Goal: Register for event/course

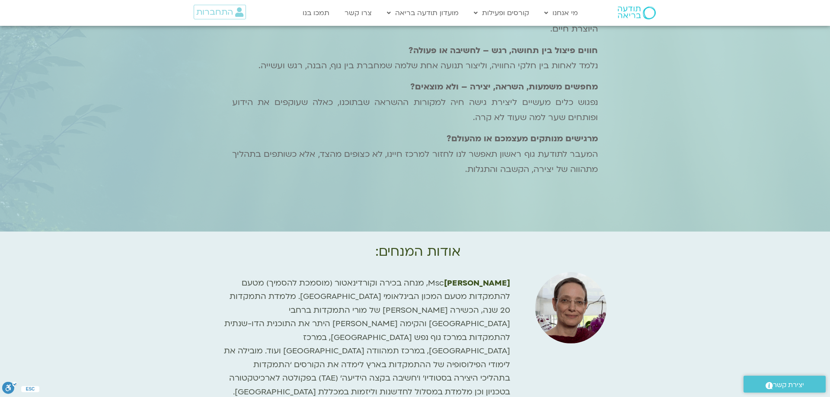
scroll to position [1191, 0]
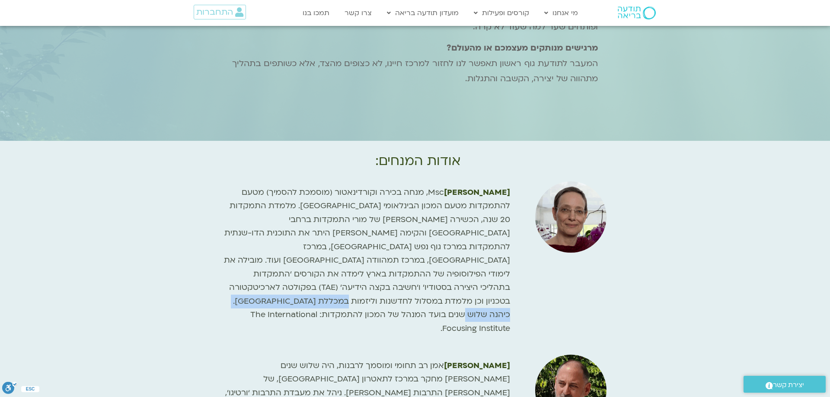
drag, startPoint x: 232, startPoint y: 261, endPoint x: 433, endPoint y: 275, distance: 202.0
click at [433, 275] on p "[PERSON_NAME] Msc, מנחה בכירה וקורדינאטור (מוסמכת להסמיך) מטעם להתמקדות מטעם המ…" at bounding box center [366, 261] width 288 height 150
copy span "The International Focusing Institute."
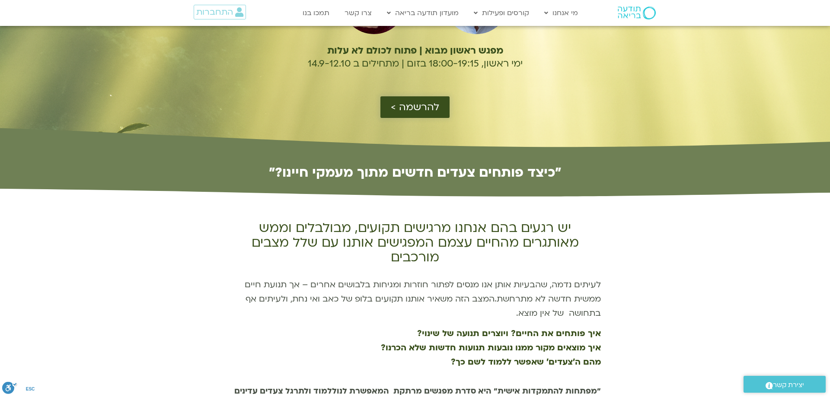
click at [419, 107] on span "להרשמה >" at bounding box center [415, 107] width 48 height 11
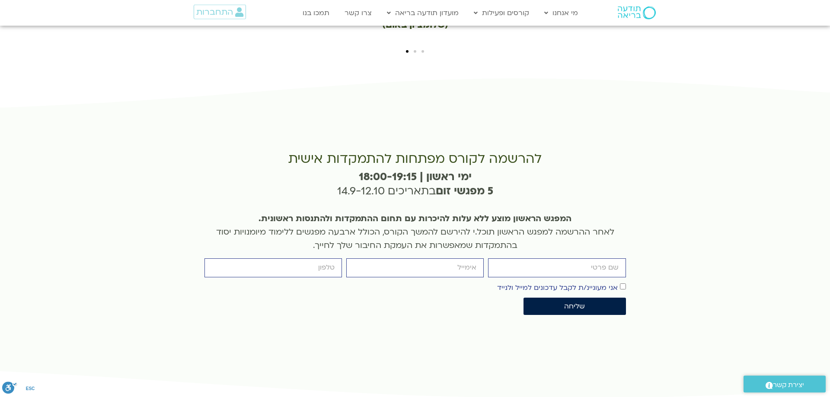
scroll to position [1973, 0]
click at [531, 258] on input "firstname" at bounding box center [557, 267] width 138 height 19
type input "[PERSON_NAME]"
click at [466, 258] on input "email" at bounding box center [415, 267] width 138 height 19
type input "[EMAIL_ADDRESS][DOMAIN_NAME]"
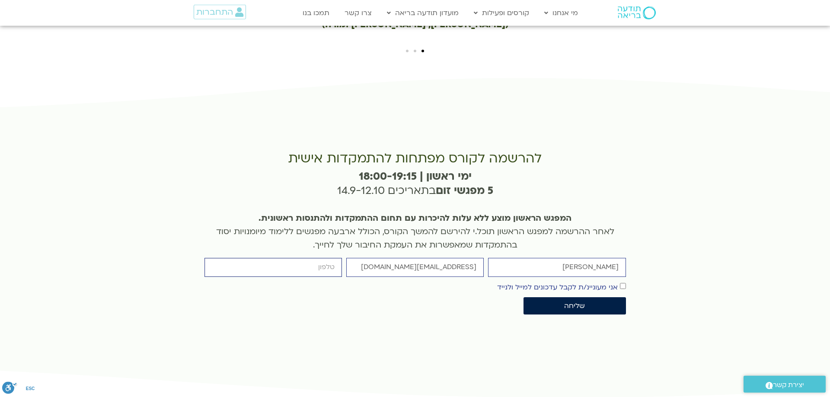
click at [307, 258] on input "cellphone" at bounding box center [274, 267] width 138 height 19
type input "0524224321"
click at [602, 302] on span "שליחה" at bounding box center [574, 306] width 81 height 8
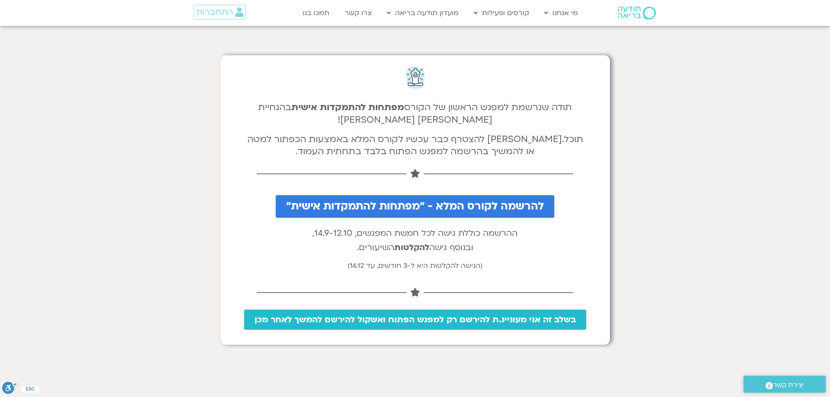
click at [450, 311] on link "בשלב זה אני מעוניינ.ת להירשם רק למפגש הפתוח ואשקול להירשם להמשך לאחר מכן" at bounding box center [415, 320] width 342 height 20
